Goal: Task Accomplishment & Management: Manage account settings

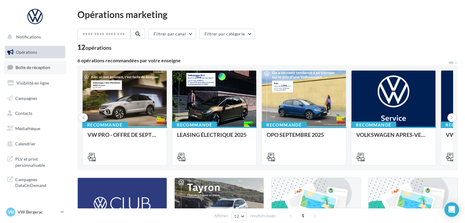
click at [55, 66] on link "Boîte de réception" at bounding box center [35, 67] width 63 height 13
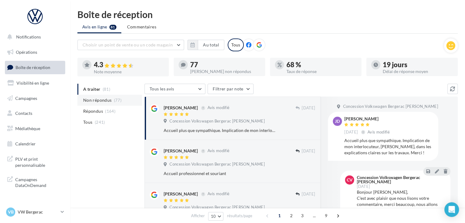
click at [116, 100] on span "(77)" at bounding box center [118, 100] width 8 height 5
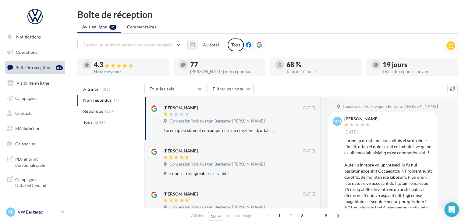
click at [57, 209] on p "VW Bergerac" at bounding box center [38, 212] width 41 height 6
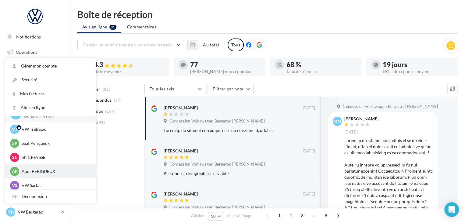
scroll to position [14, 0]
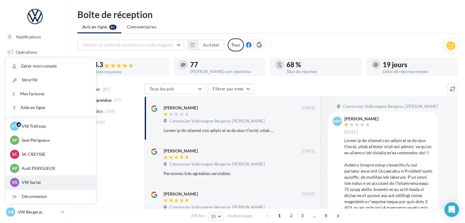
click at [51, 180] on p "VW Sarlat" at bounding box center [55, 182] width 67 height 6
